Goal: Task Accomplishment & Management: Use online tool/utility

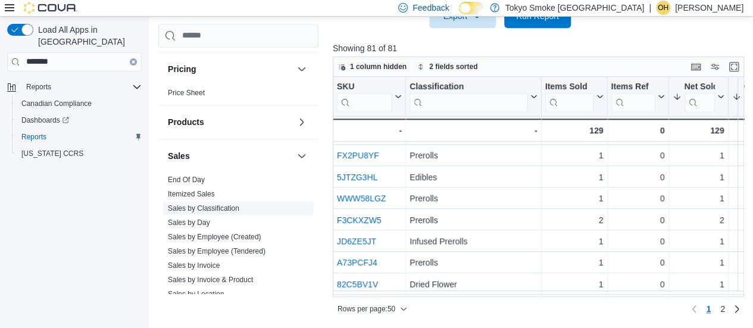
scroll to position [714, 0]
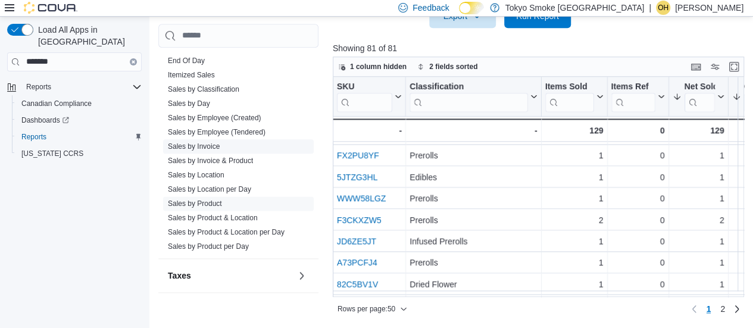
click at [192, 144] on link "Sales by Invoice" at bounding box center [194, 146] width 52 height 8
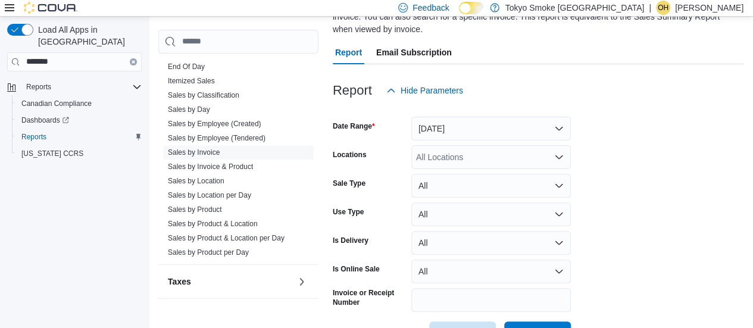
scroll to position [150, 0]
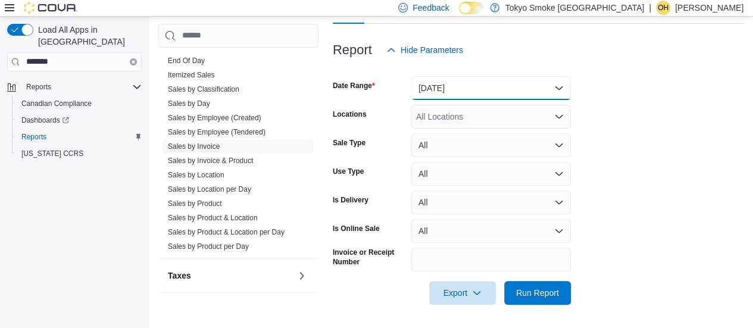
click at [476, 91] on button "Yesterday" at bounding box center [490, 88] width 159 height 24
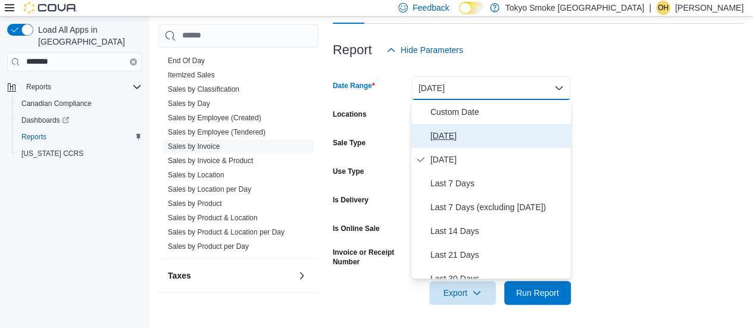
click at [450, 137] on span "Today" at bounding box center [498, 136] width 136 height 14
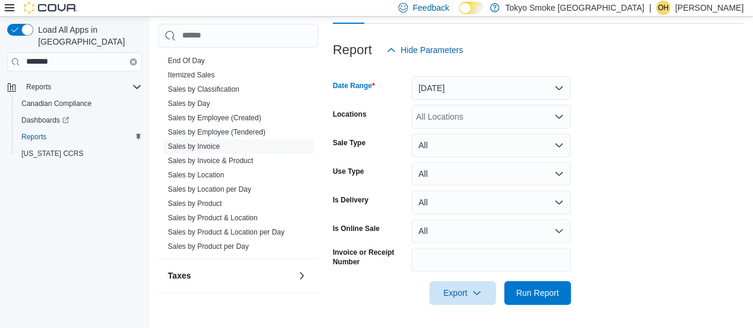
click at [439, 114] on div "All Locations" at bounding box center [490, 117] width 159 height 24
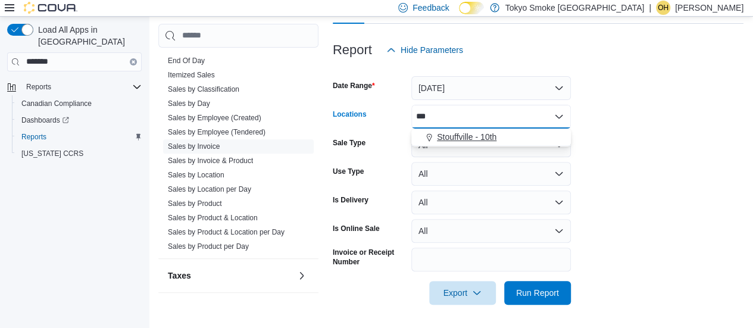
type input "***"
click at [524, 133] on div "Stouffville - 10th" at bounding box center [490, 137] width 145 height 12
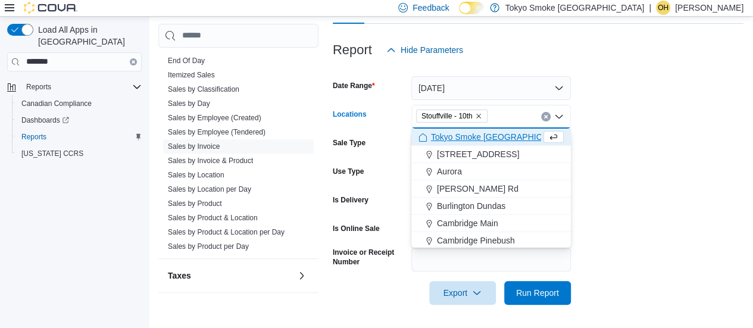
click at [666, 118] on form "Date Range Today Locations Stouffville - 10th Combo box. Selected. Stouffville …" at bounding box center [538, 183] width 410 height 243
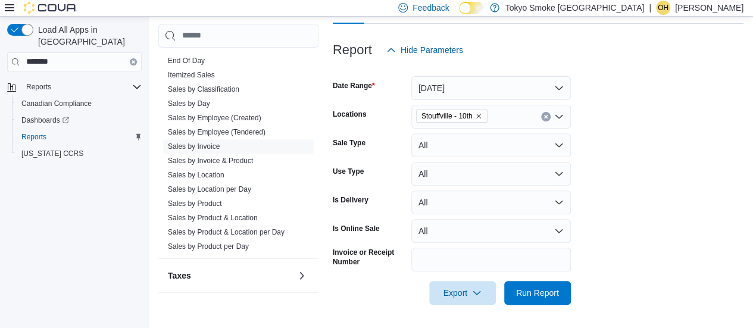
scroll to position [0, 0]
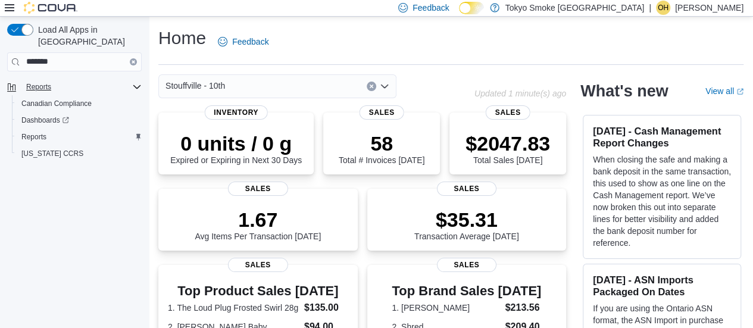
click at [136, 82] on icon "Complex example" at bounding box center [137, 87] width 10 height 10
click at [130, 80] on div "Reports" at bounding box center [81, 87] width 120 height 14
click at [43, 132] on span "Reports" at bounding box center [33, 137] width 25 height 10
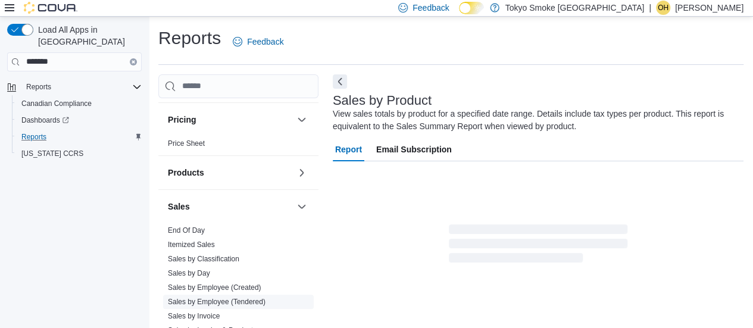
scroll to position [722, 0]
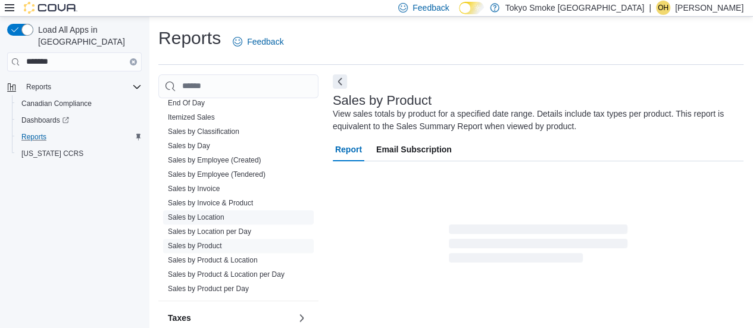
click at [236, 215] on span "Sales by Location" at bounding box center [238, 217] width 151 height 14
click at [208, 215] on link "Sales by Location" at bounding box center [196, 217] width 57 height 8
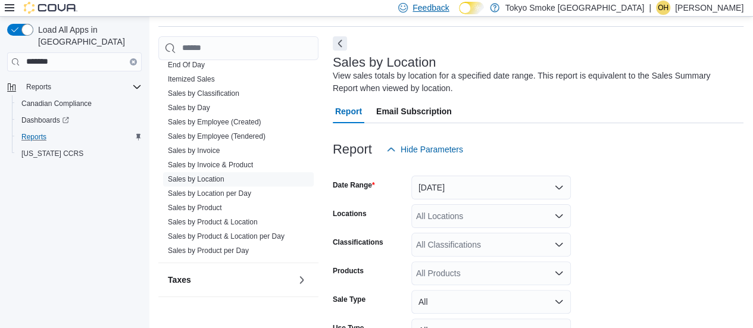
scroll to position [40, 0]
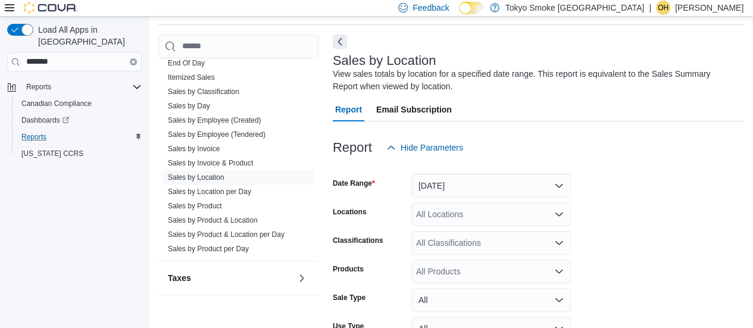
click at [449, 165] on div at bounding box center [538, 166] width 410 height 14
click at [449, 180] on button "Yesterday" at bounding box center [490, 186] width 159 height 24
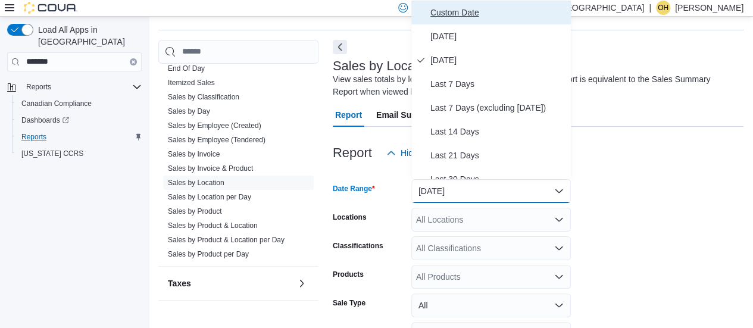
click at [452, 1] on button "Custom Date" at bounding box center [490, 13] width 159 height 24
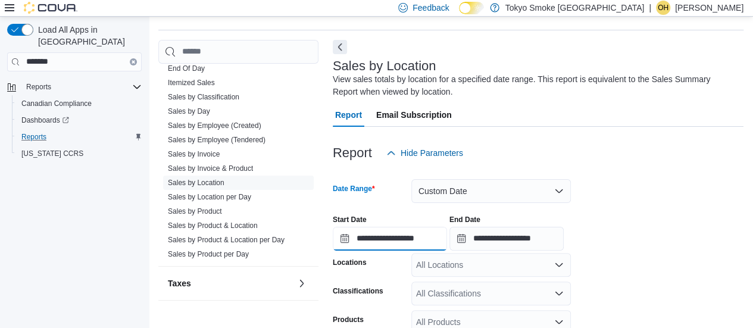
click at [410, 234] on input "**********" at bounding box center [390, 239] width 114 height 24
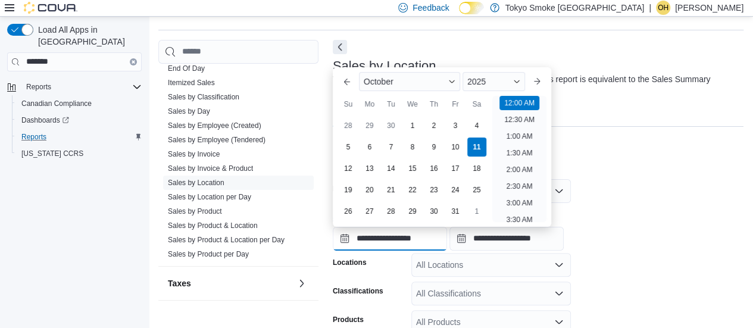
scroll to position [190, 0]
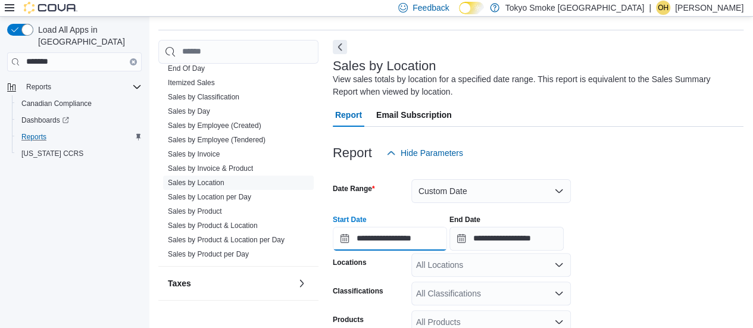
type input "**********"
click at [550, 235] on input "**********" at bounding box center [506, 239] width 114 height 24
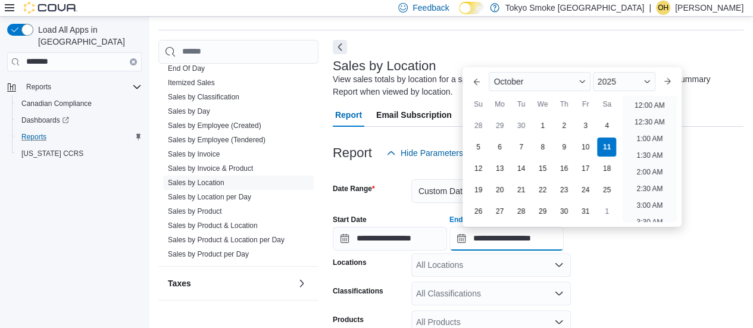
scroll to position [676, 0]
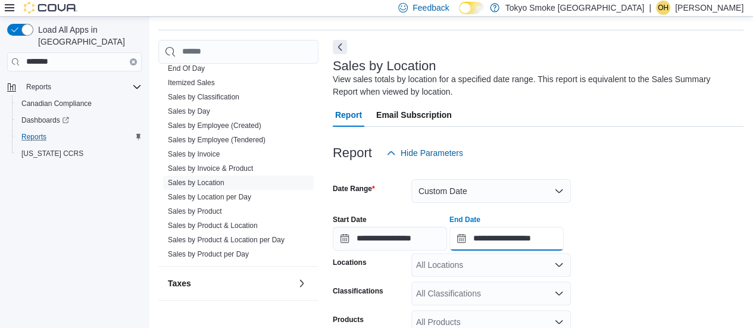
type input "**********"
click at [703, 182] on form "**********" at bounding box center [538, 309] width 410 height 288
click at [445, 271] on div "All Locations" at bounding box center [490, 265] width 159 height 24
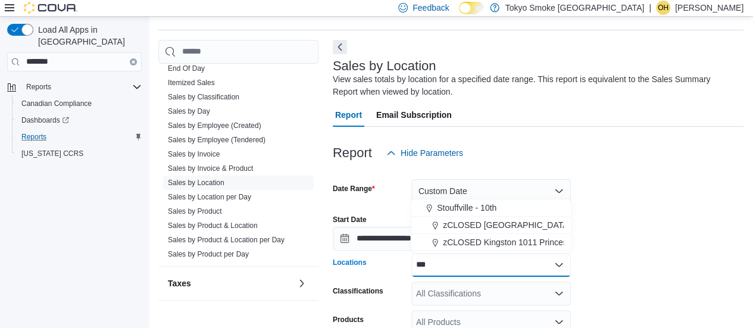
type input "****"
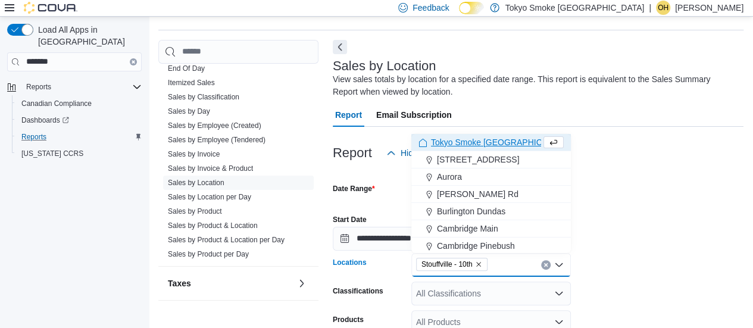
click at [607, 203] on div at bounding box center [538, 204] width 410 height 2
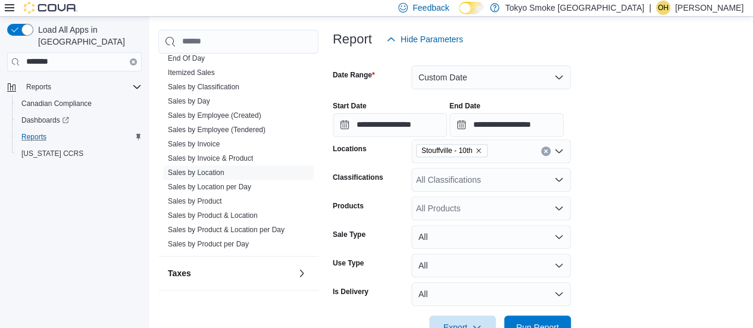
scroll to position [183, 0]
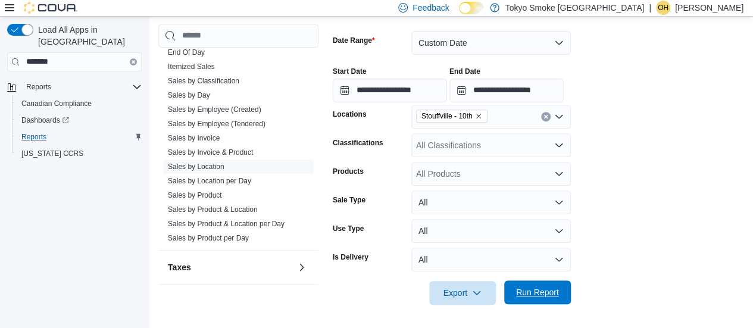
click at [513, 300] on span "Run Report" at bounding box center [537, 292] width 52 height 24
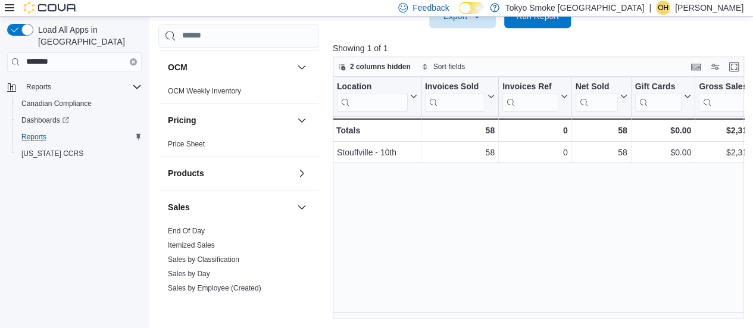
scroll to position [187, 0]
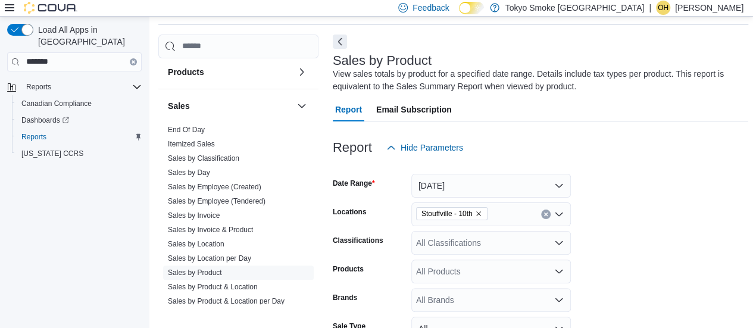
scroll to position [722, 0]
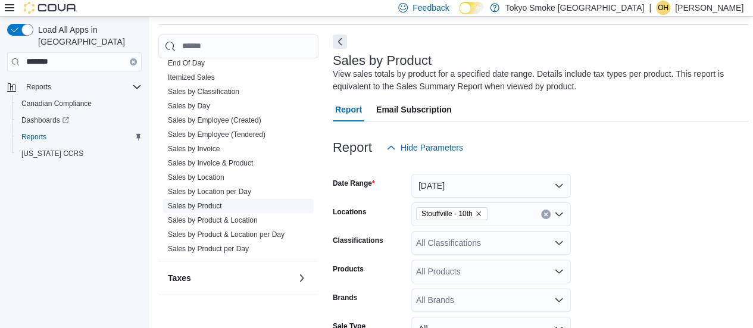
click at [220, 203] on link "Sales by Product" at bounding box center [195, 206] width 54 height 8
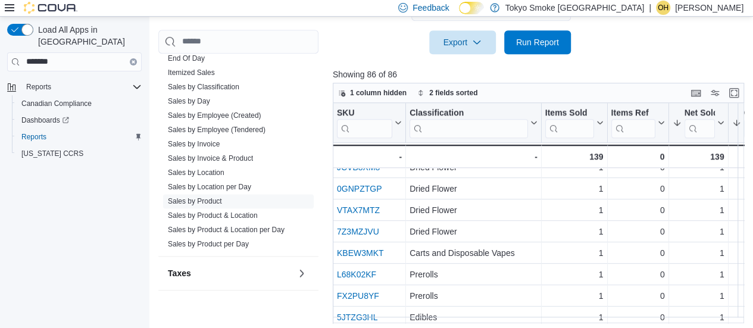
scroll to position [654, 0]
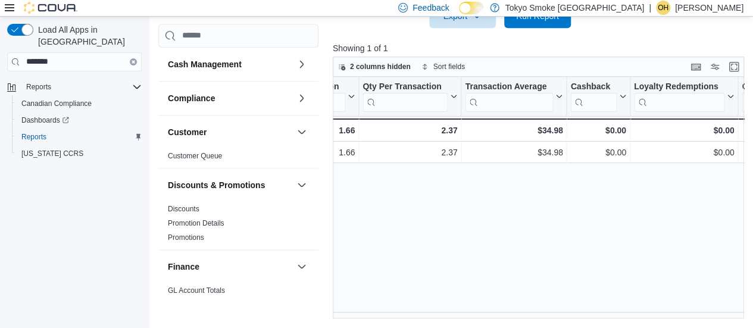
scroll to position [0, 1110]
click at [443, 195] on div "Location Click to view column header actions Invoices Sold Click to view column…" at bounding box center [540, 198] width 415 height 243
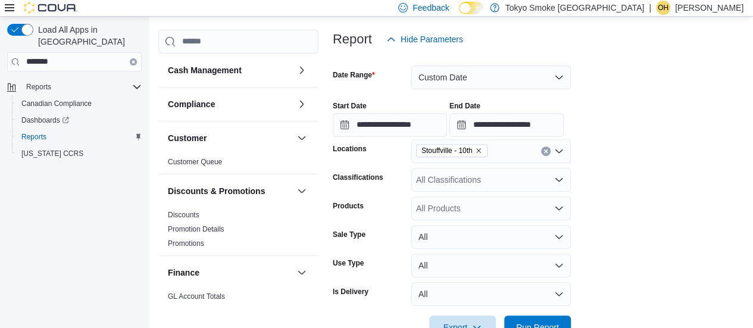
scroll to position [0, 0]
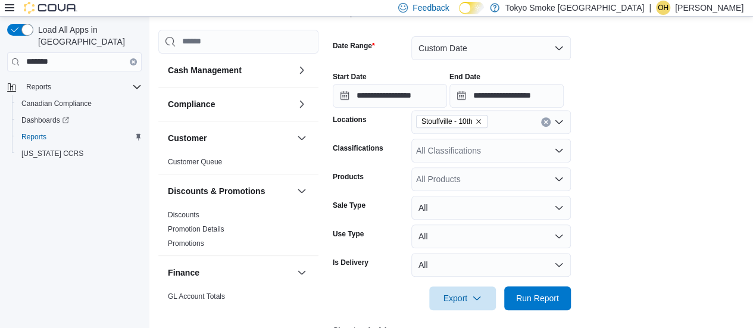
scroll to position [278, 0]
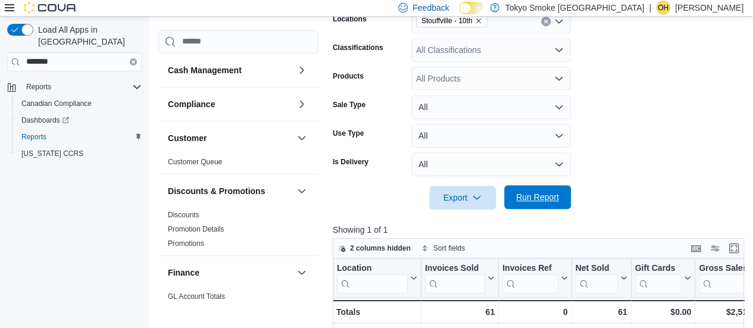
click at [558, 203] on span "Run Report" at bounding box center [537, 197] width 52 height 24
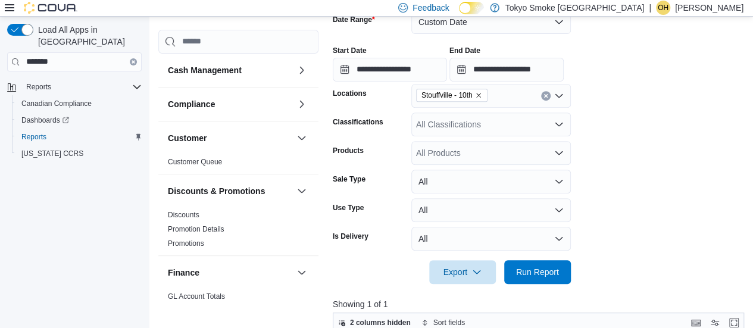
scroll to position [297, 0]
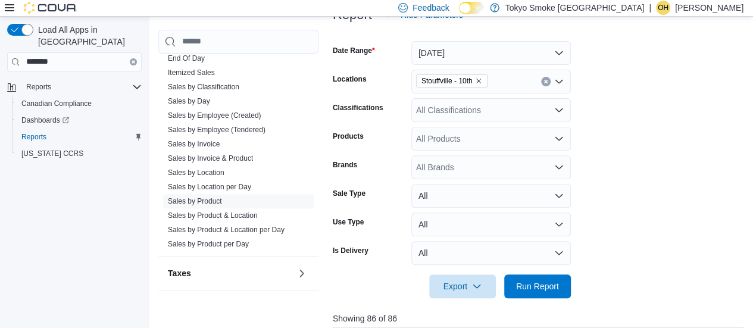
scroll to position [59, 0]
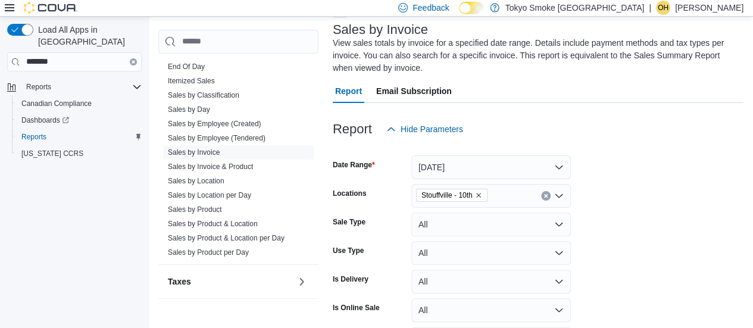
scroll to position [150, 0]
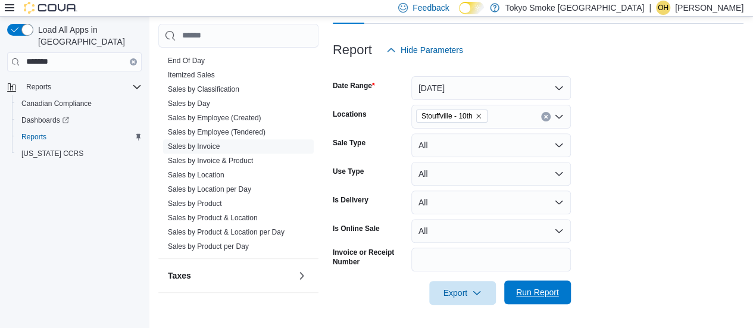
click at [526, 294] on span "Run Report" at bounding box center [537, 292] width 43 height 12
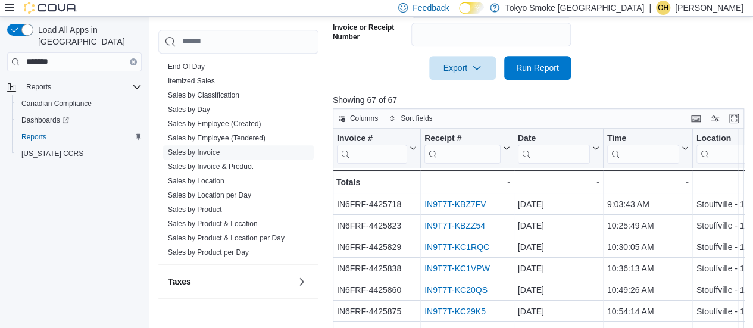
scroll to position [308, 0]
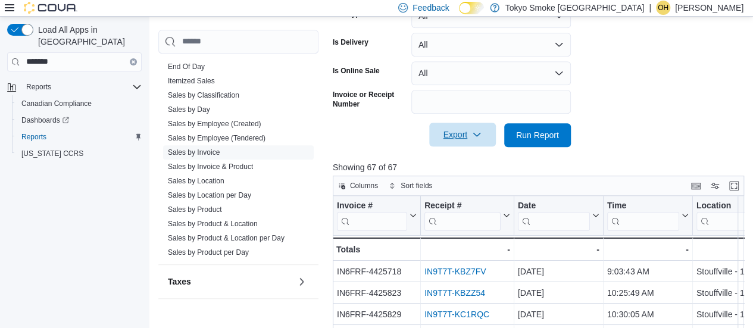
click at [445, 135] on span "Export" at bounding box center [462, 135] width 52 height 24
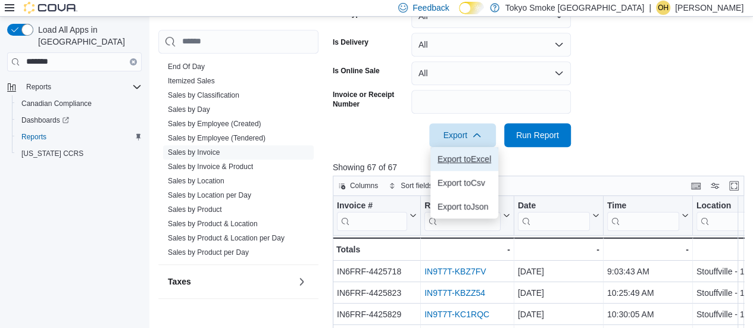
click at [463, 161] on span "Export to Excel" at bounding box center [464, 159] width 54 height 10
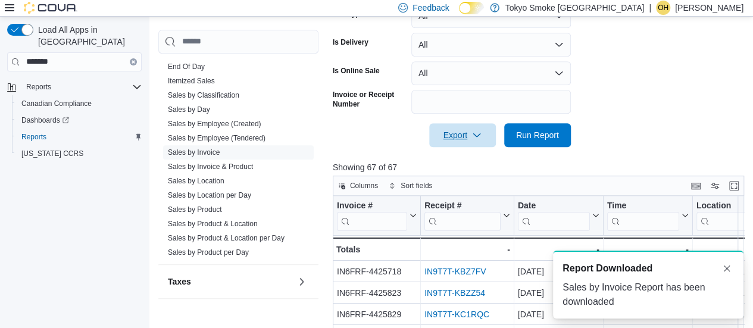
scroll to position [0, 0]
